Goal: Information Seeking & Learning: Learn about a topic

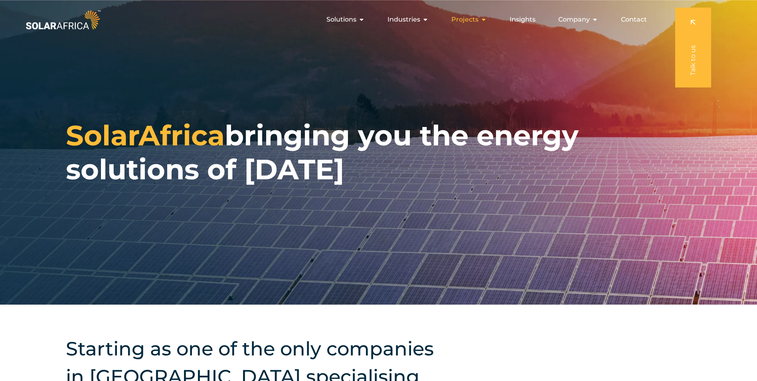
click at [477, 19] on span "Projects" at bounding box center [464, 20] width 27 height 10
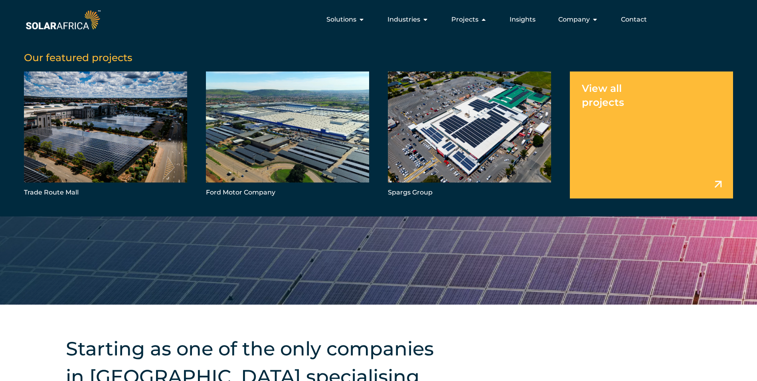
click at [722, 175] on link "Menu" at bounding box center [651, 134] width 163 height 126
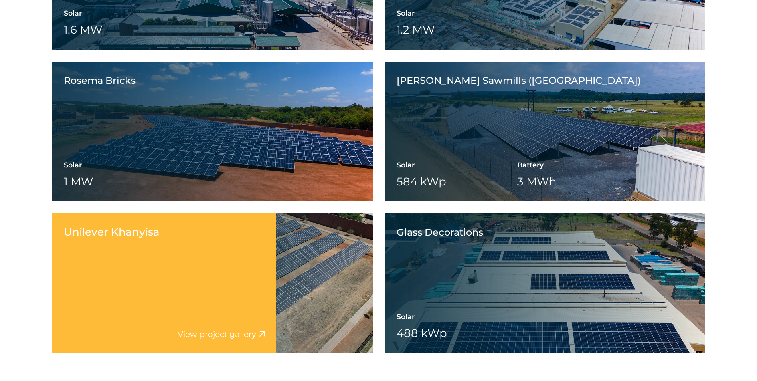
scroll to position [1237, 0]
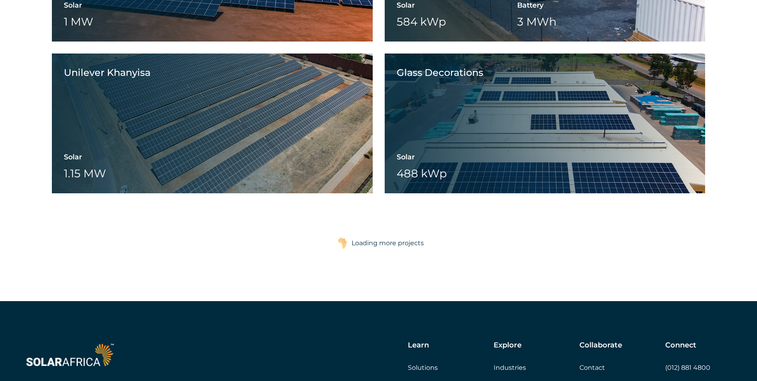
click at [381, 241] on div "Loading more projects" at bounding box center [387, 243] width 72 height 16
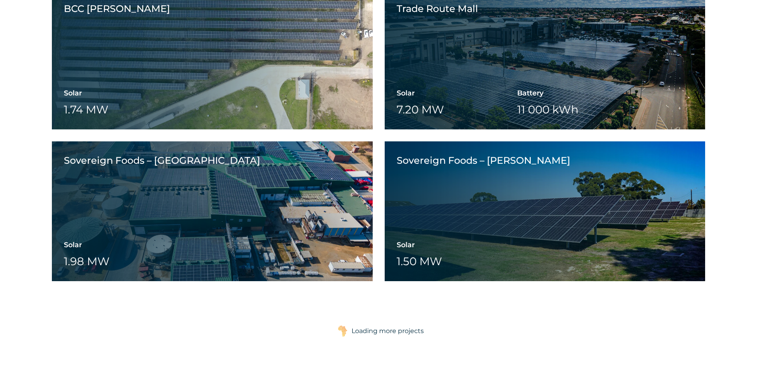
scroll to position [1955, 0]
